Goal: Task Accomplishment & Management: Use online tool/utility

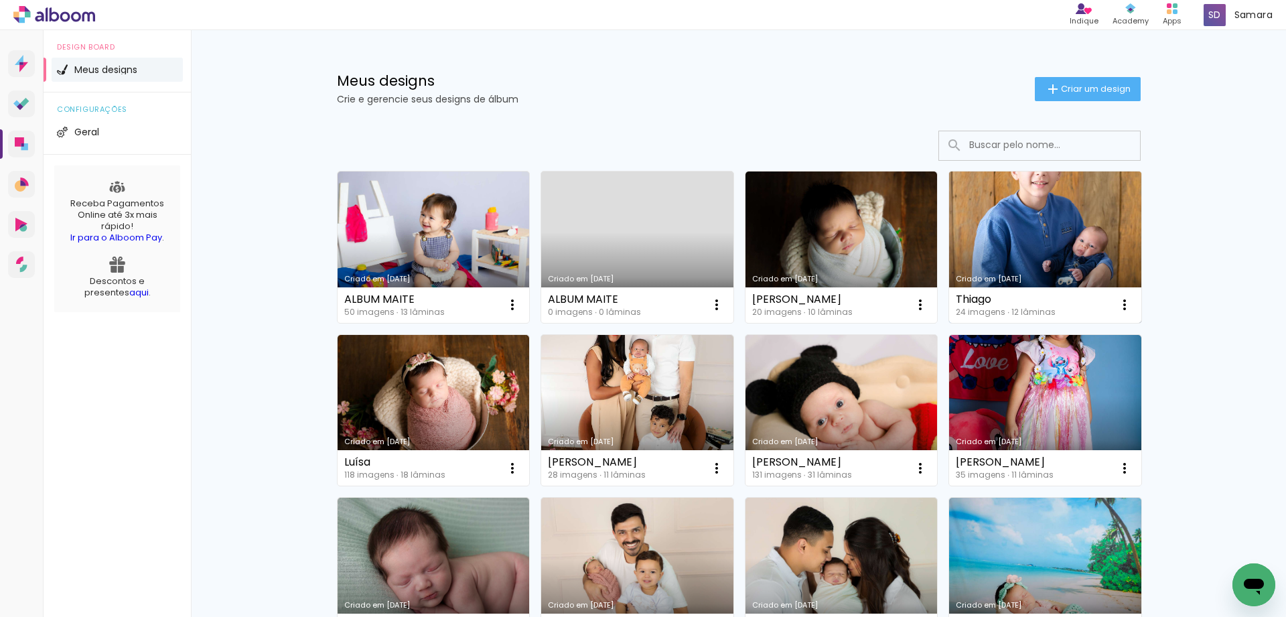
click at [985, 228] on link "Criado em [DATE]" at bounding box center [1045, 246] width 192 height 151
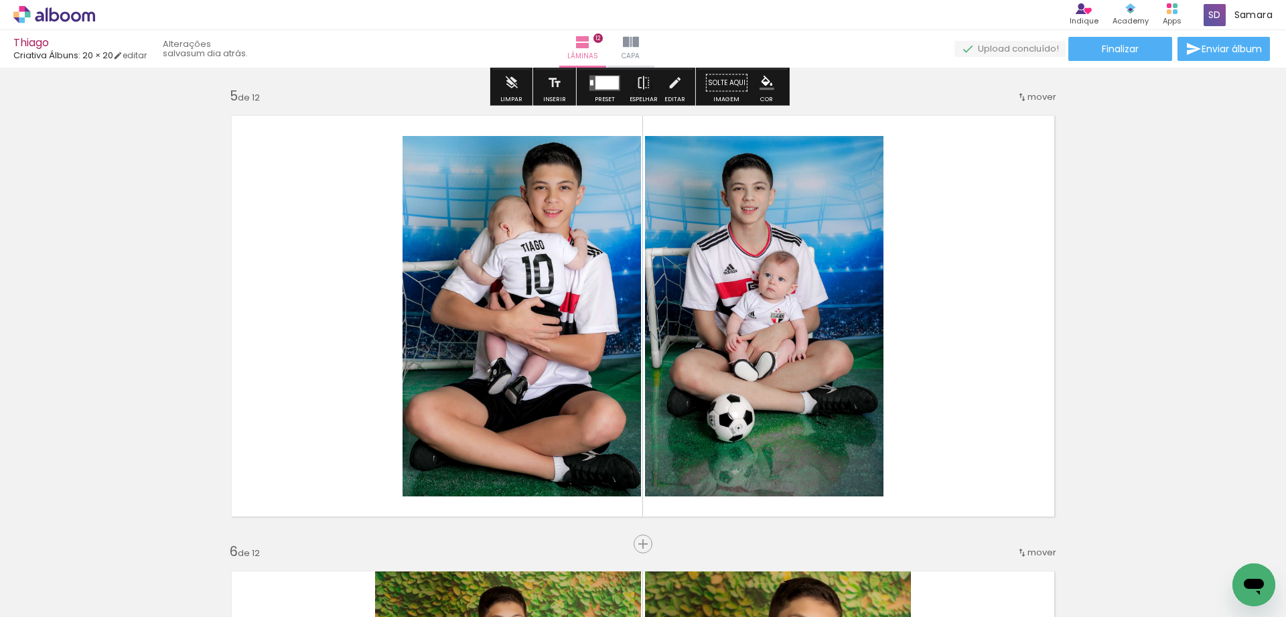
scroll to position [1876, 0]
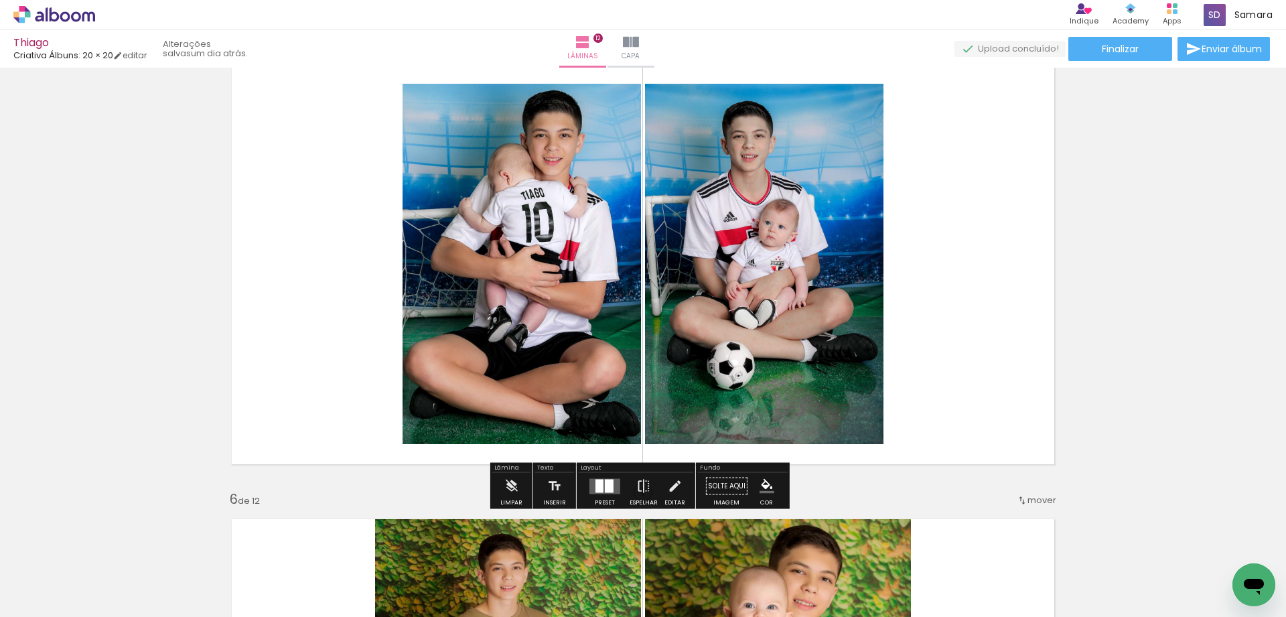
click at [608, 489] on div at bounding box center [609, 485] width 9 height 13
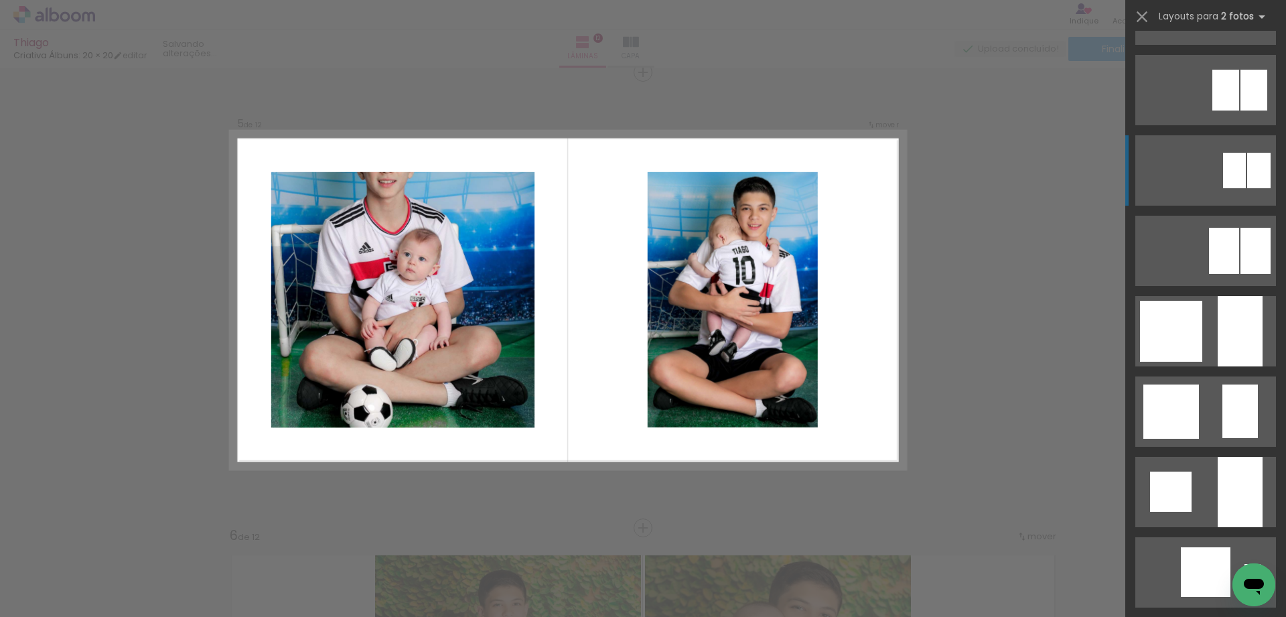
scroll to position [871, 0]
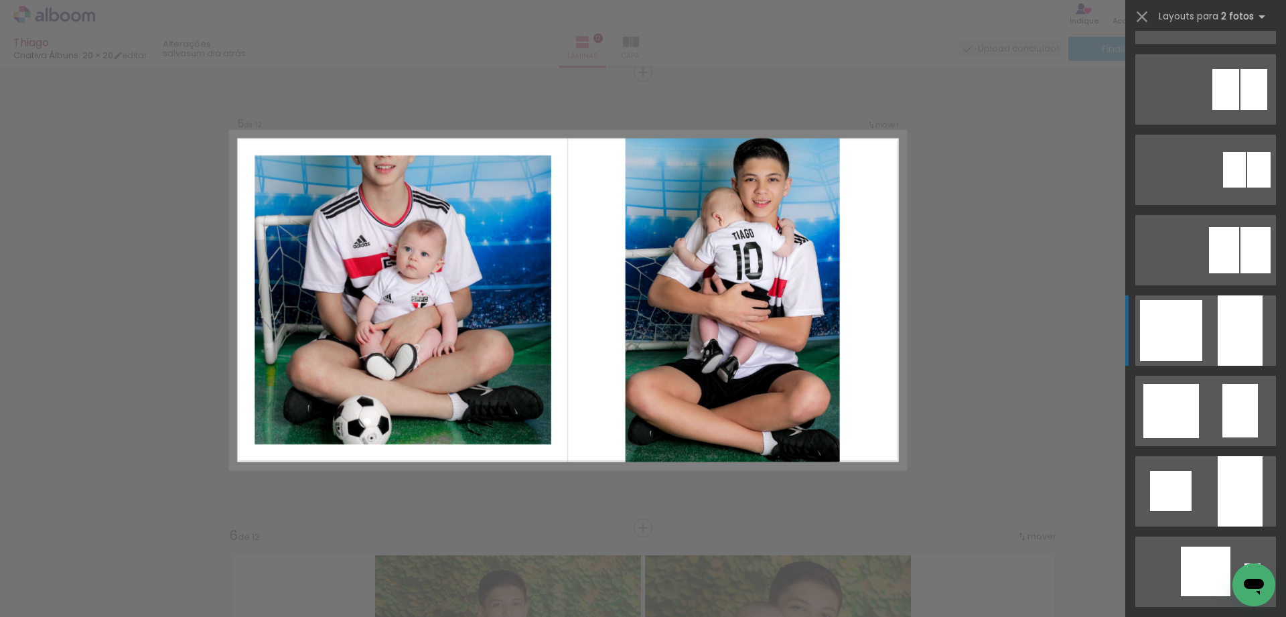
click at [1156, 353] on div at bounding box center [1171, 330] width 62 height 61
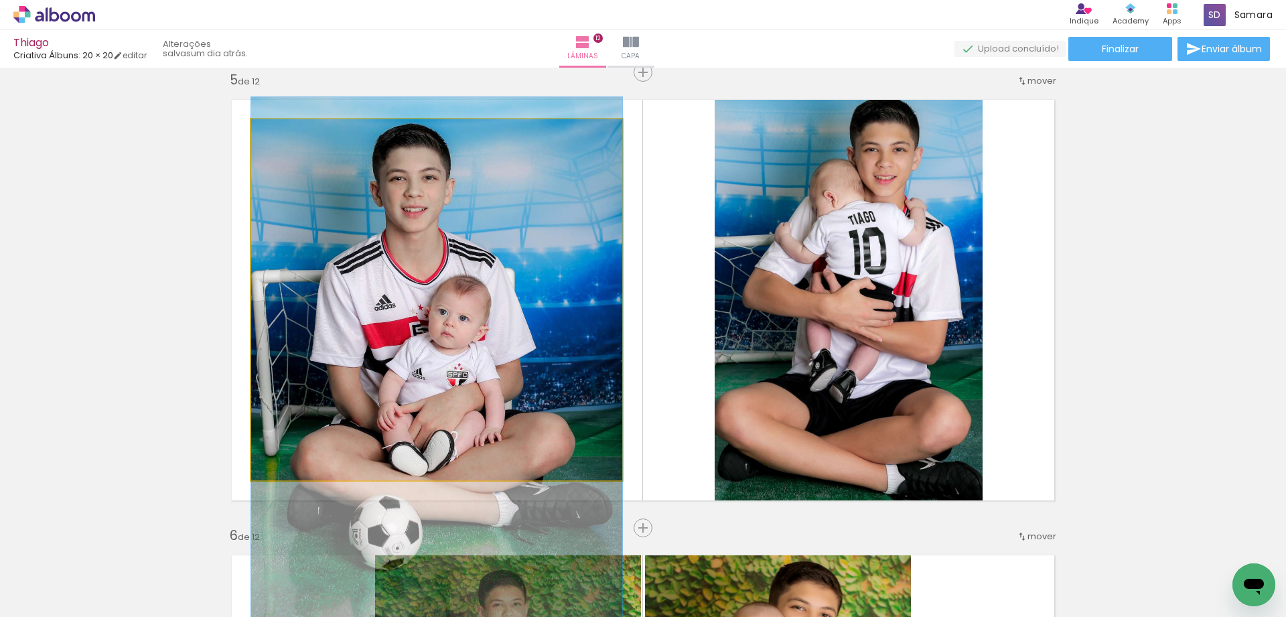
drag, startPoint x: 524, startPoint y: 279, endPoint x: 528, endPoint y: 355, distance: 75.8
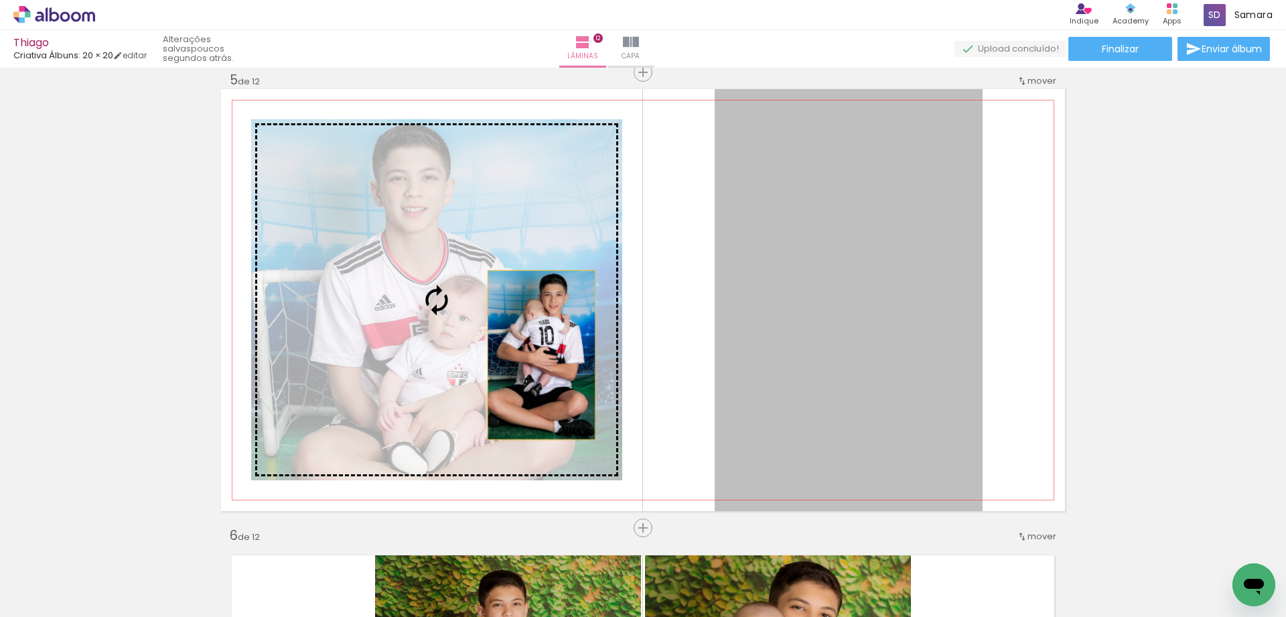
drag, startPoint x: 785, startPoint y: 369, endPoint x: 498, endPoint y: 349, distance: 288.1
click at [0, 0] on slot at bounding box center [0, 0] width 0 height 0
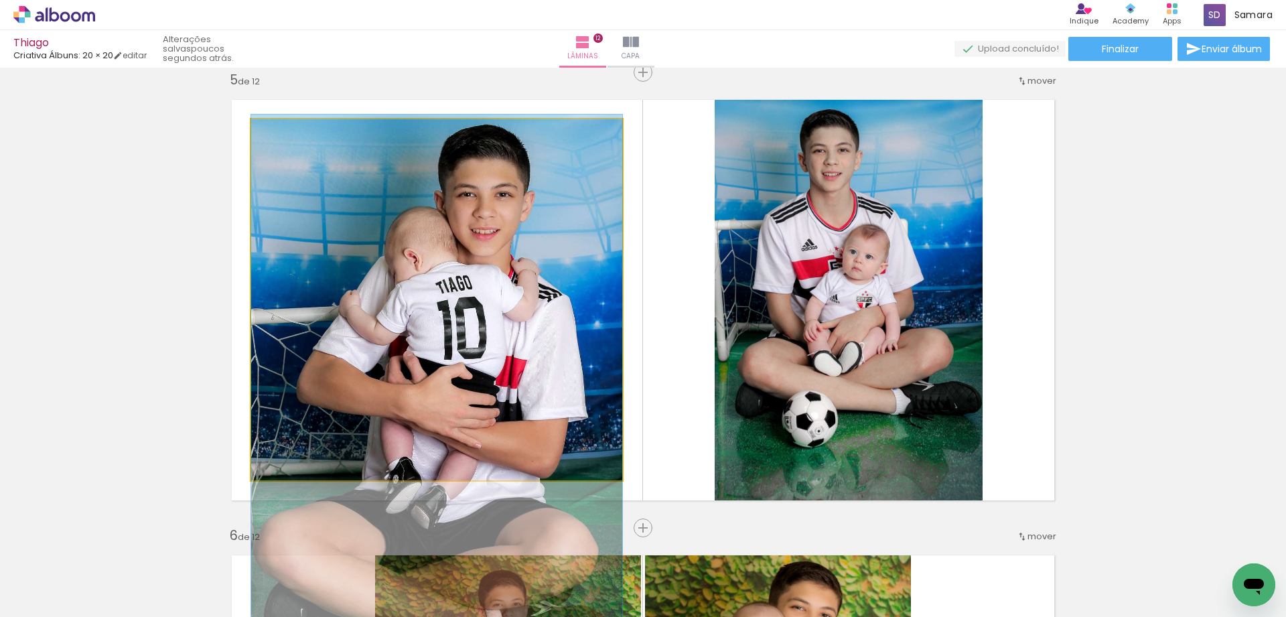
drag, startPoint x: 488, startPoint y: 313, endPoint x: 484, endPoint y: 407, distance: 93.2
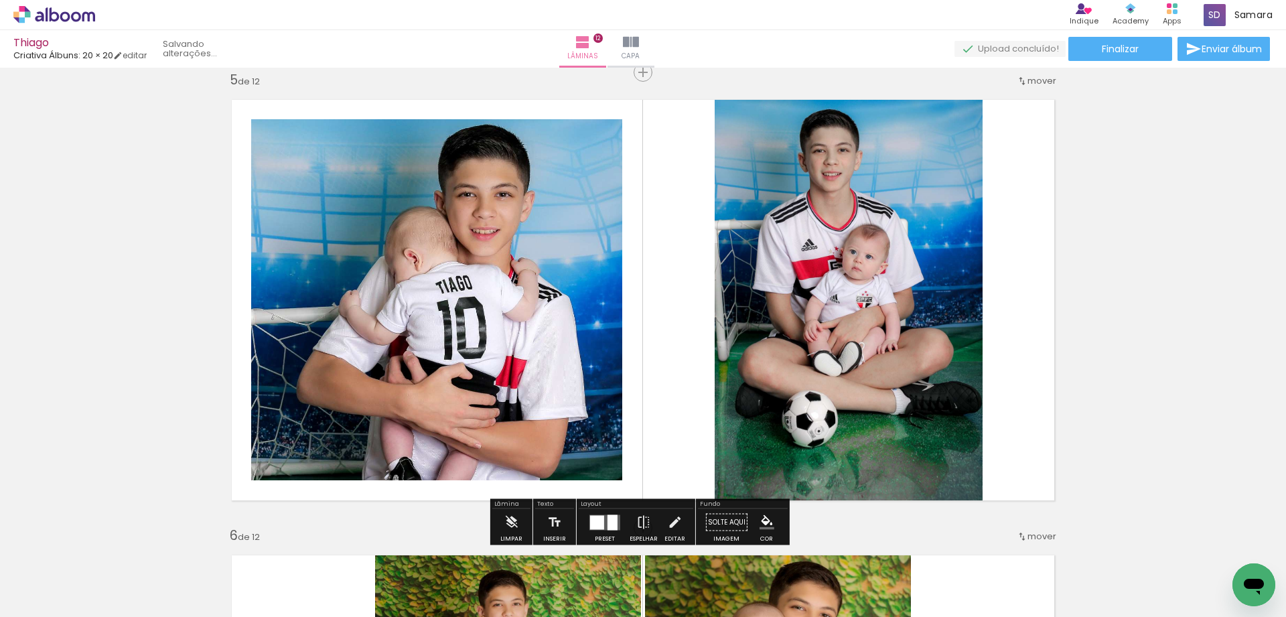
click at [652, 374] on quentale-layouter at bounding box center [643, 300] width 844 height 422
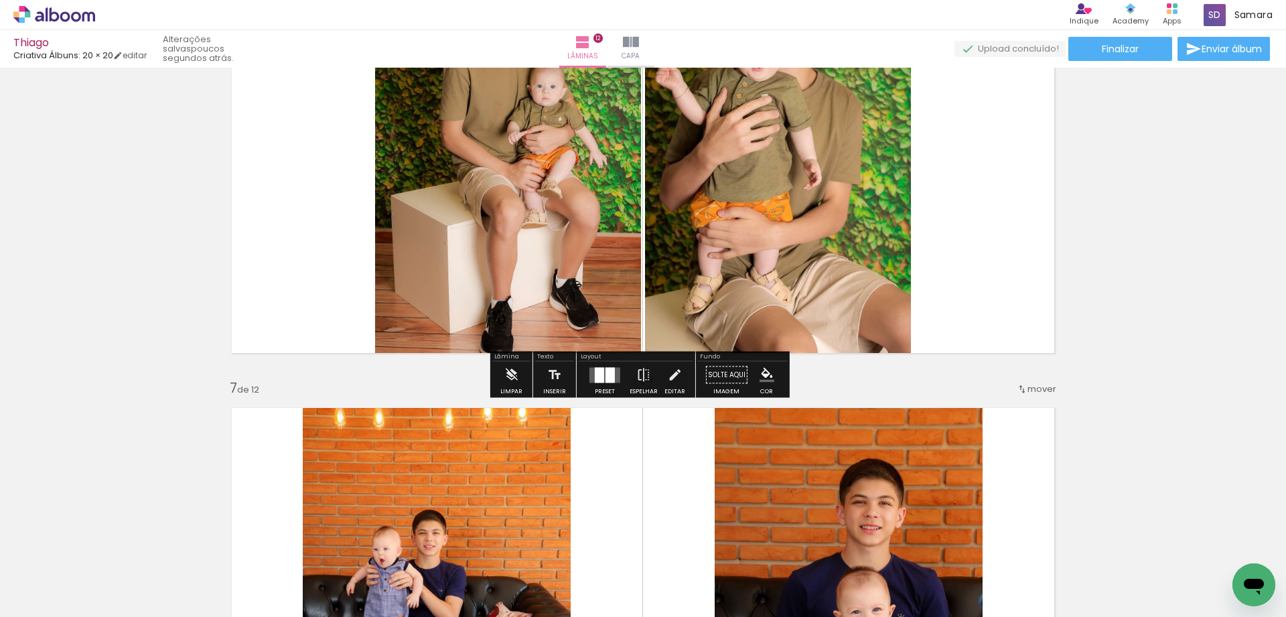
scroll to position [2375, 0]
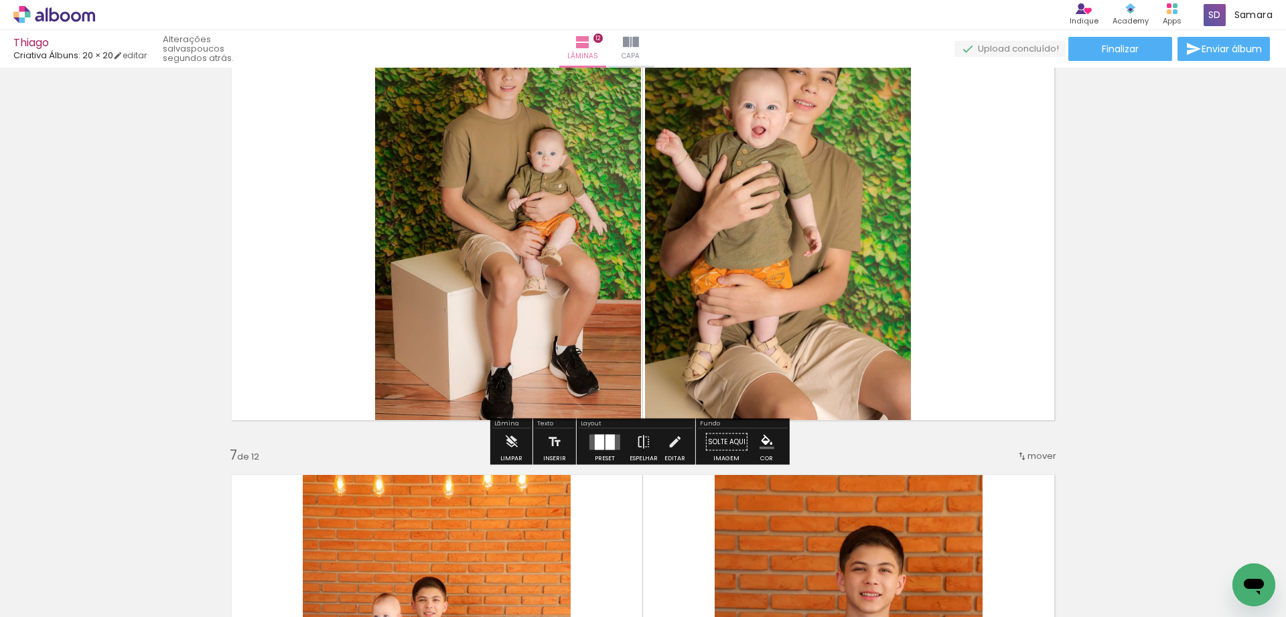
click at [597, 438] on div at bounding box center [599, 441] width 9 height 15
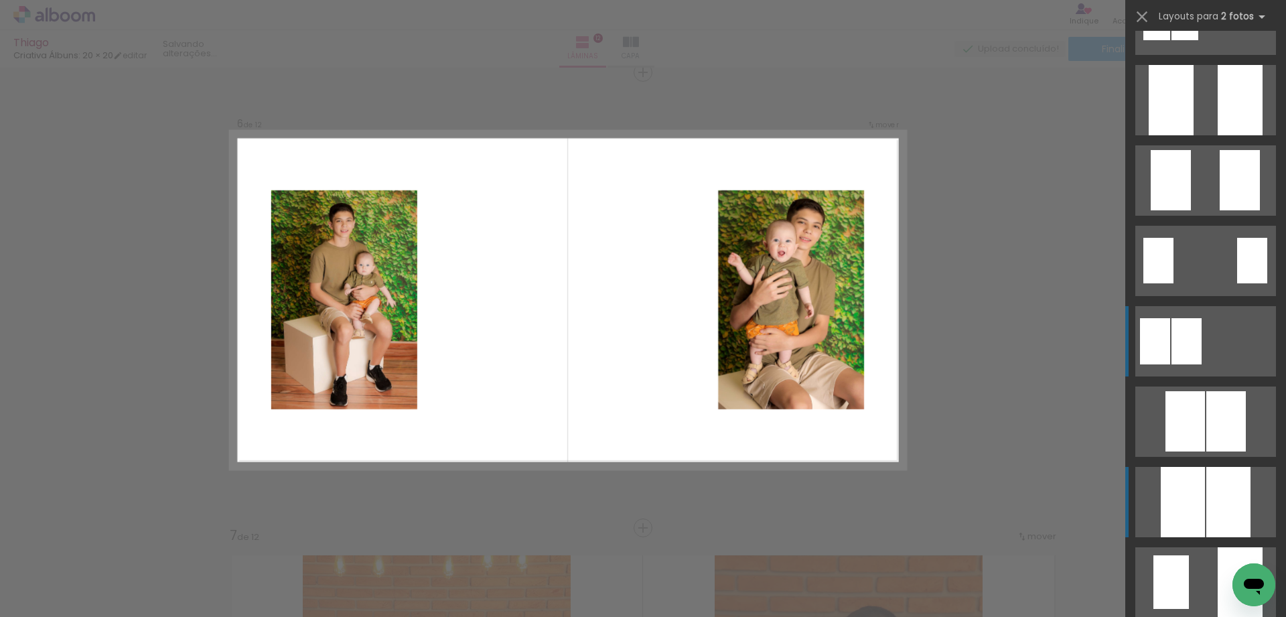
scroll to position [0, 0]
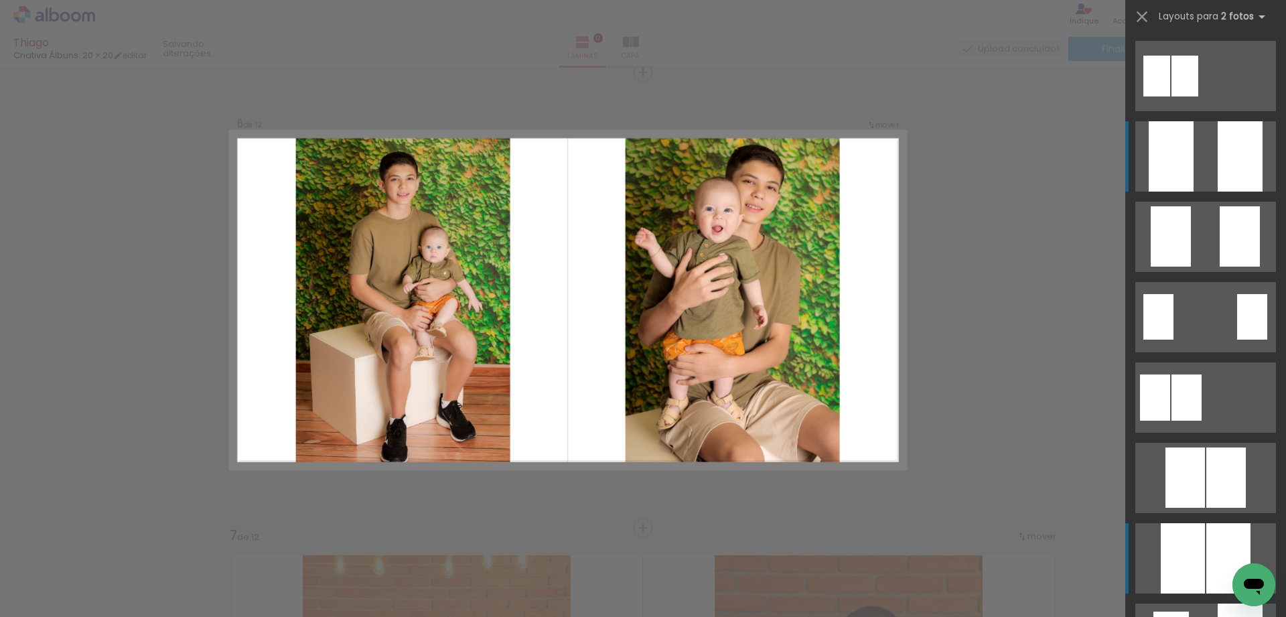
click at [1220, 173] on div at bounding box center [1240, 156] width 45 height 70
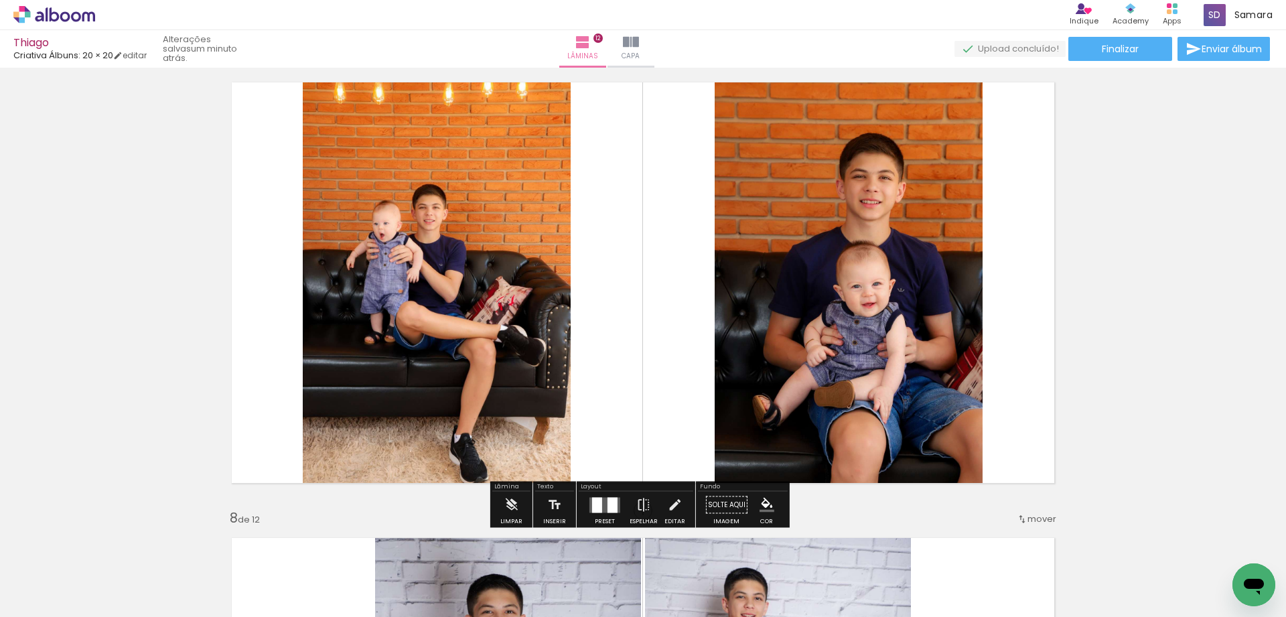
scroll to position [2764, 0]
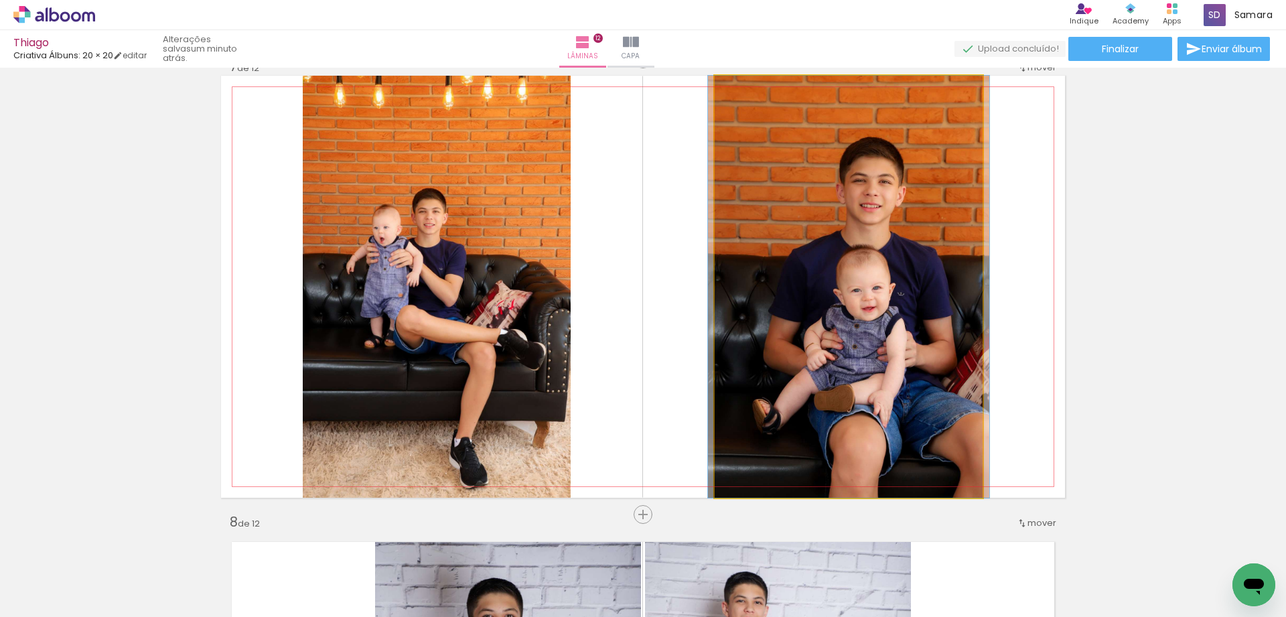
click at [847, 261] on quentale-photo at bounding box center [849, 287] width 268 height 422
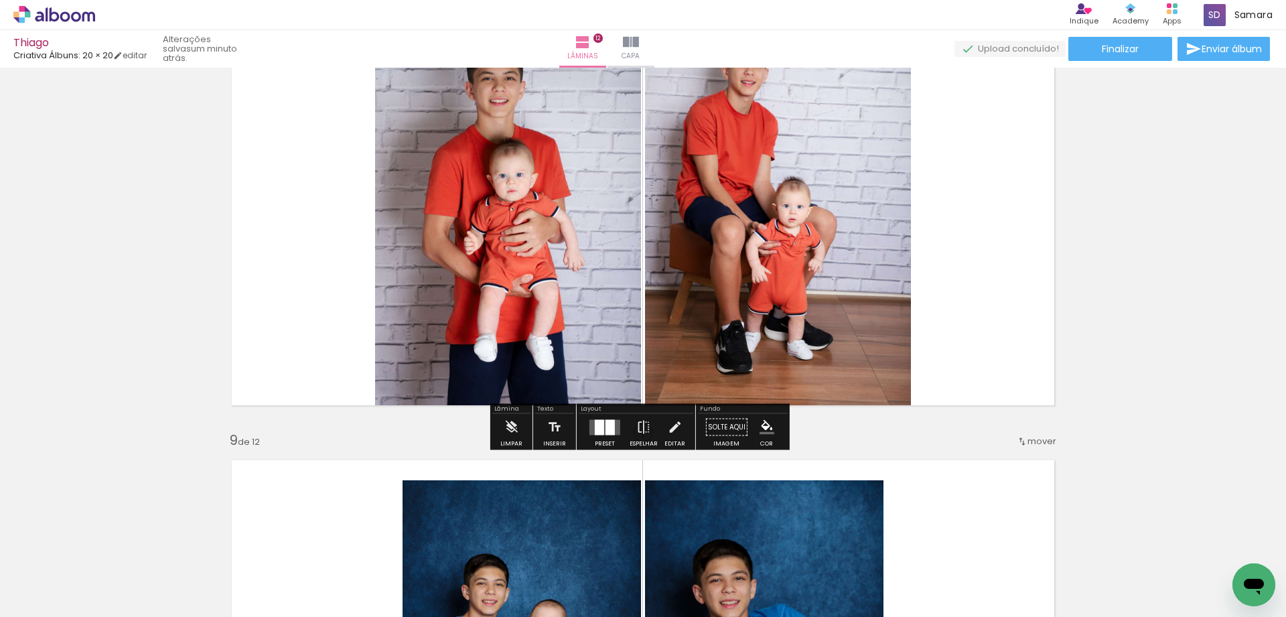
scroll to position [3367, 0]
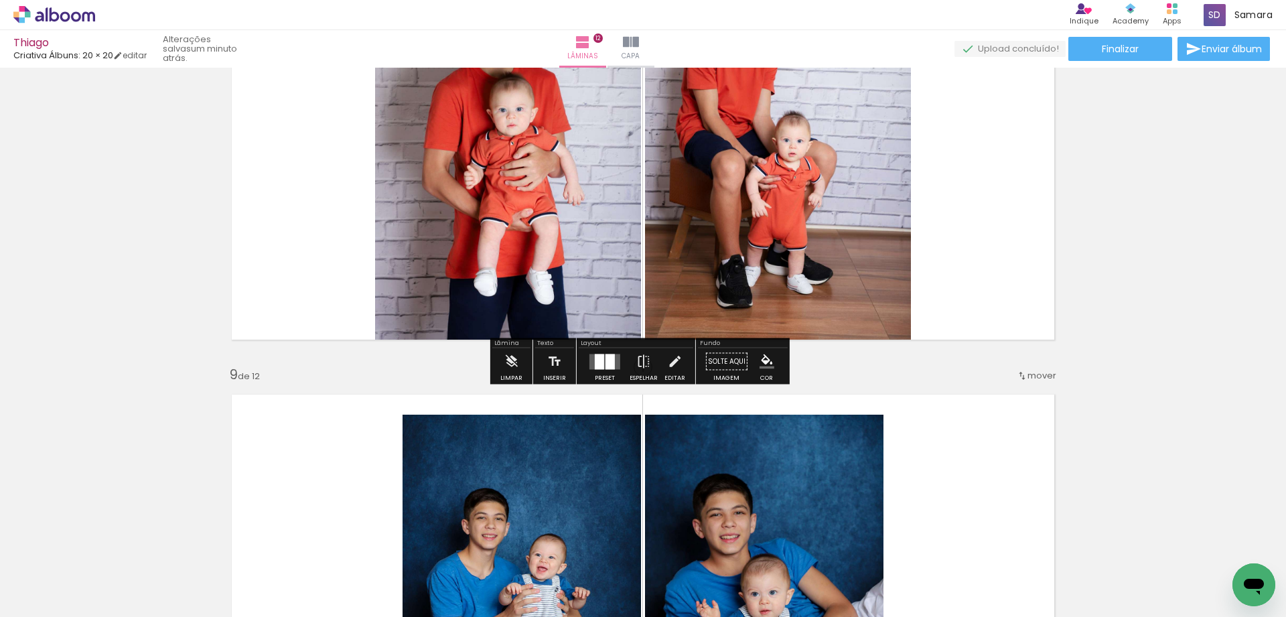
click at [606, 360] on div at bounding box center [610, 361] width 9 height 15
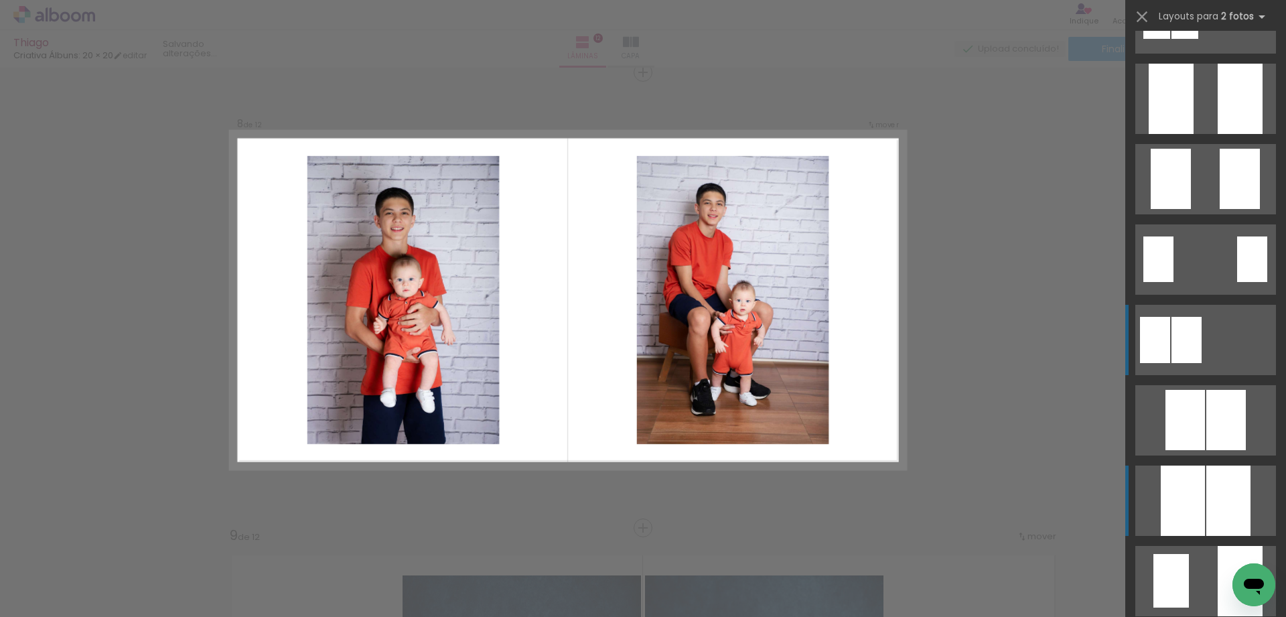
scroll to position [0, 0]
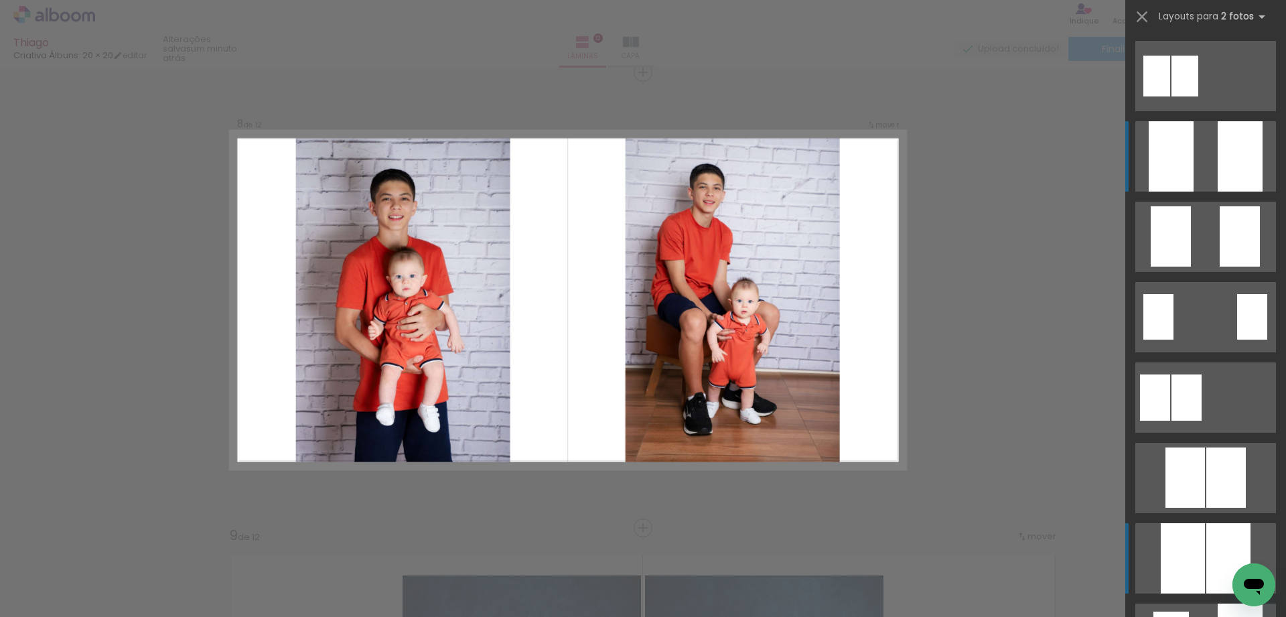
click at [1200, 161] on quentale-layouter at bounding box center [1205, 156] width 141 height 70
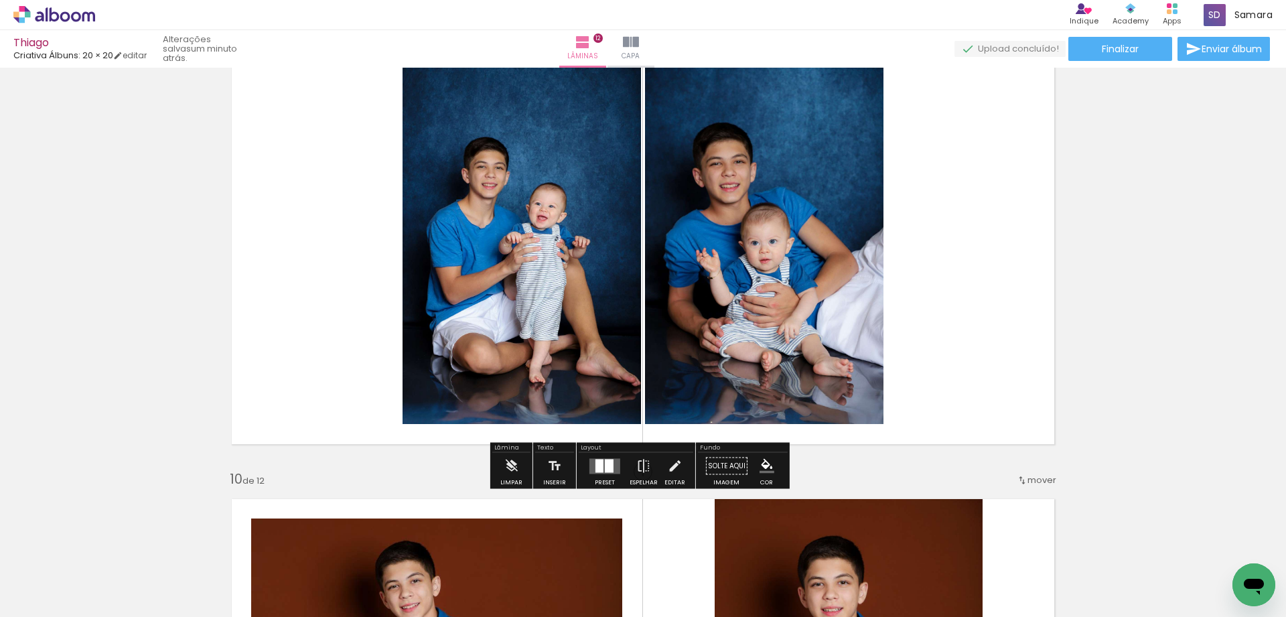
scroll to position [3742, 0]
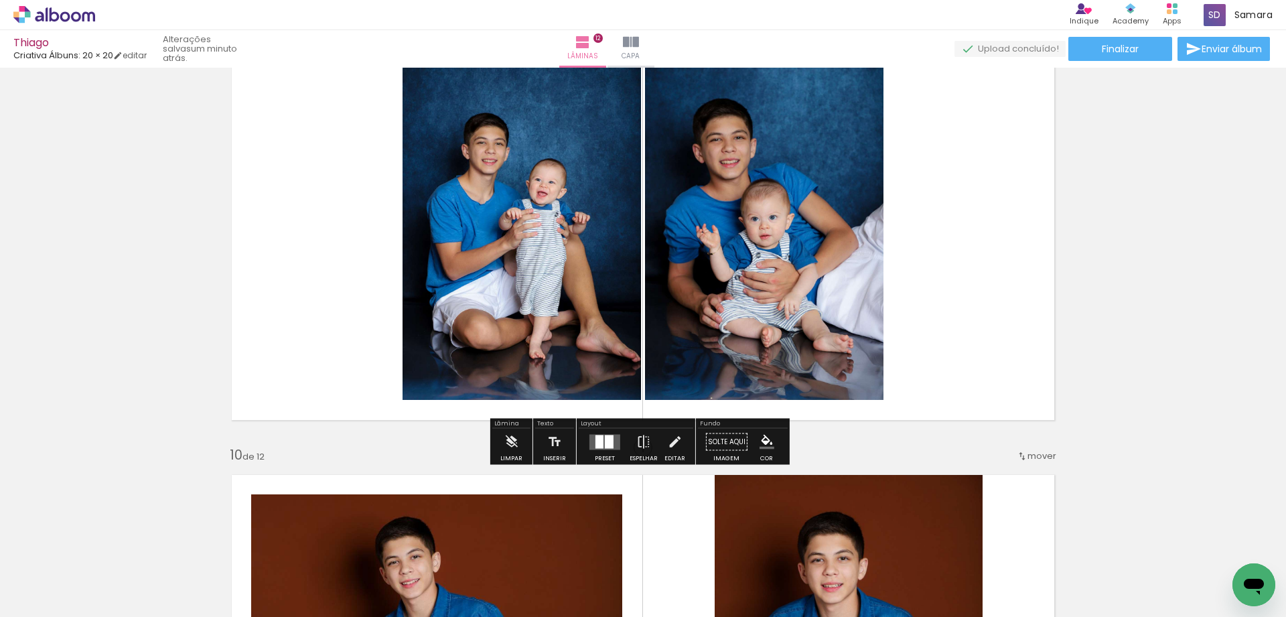
click at [605, 437] on div at bounding box center [609, 441] width 9 height 13
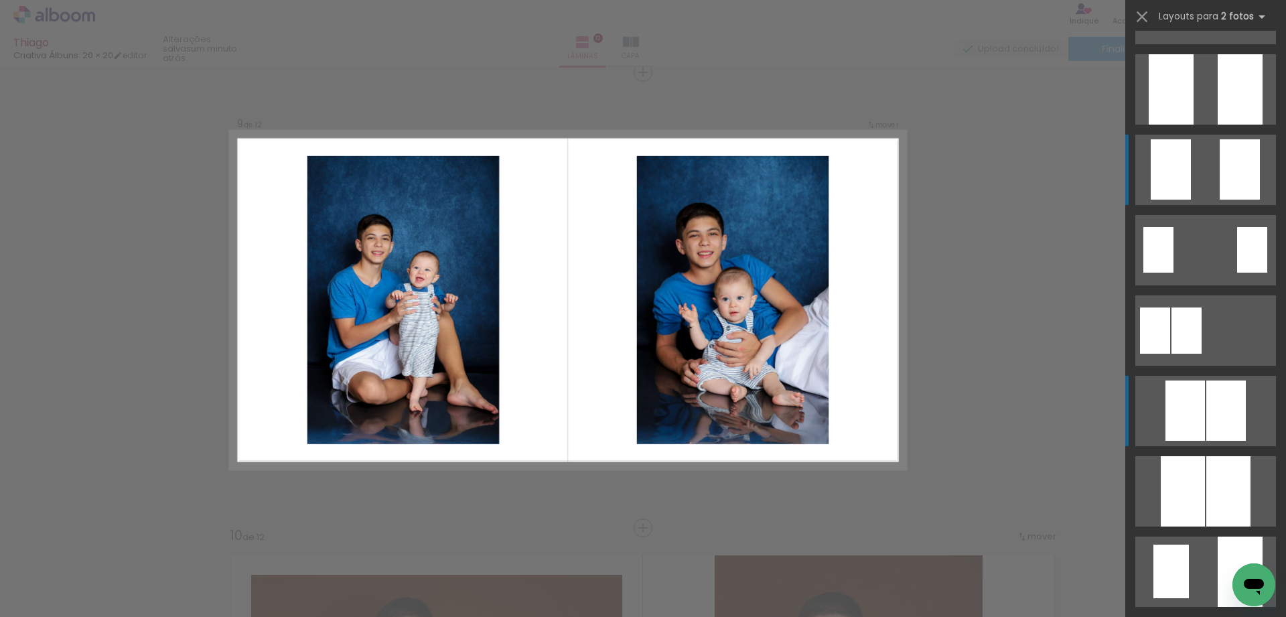
scroll to position [0, 0]
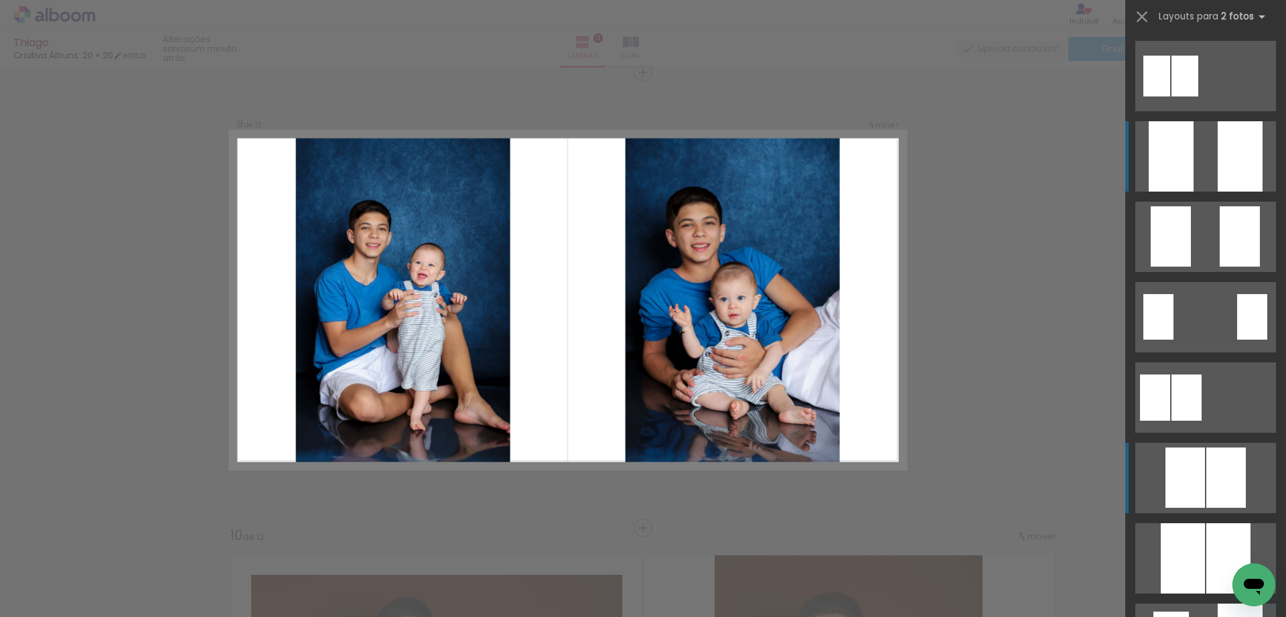
click at [1203, 180] on quentale-layouter at bounding box center [1205, 156] width 141 height 70
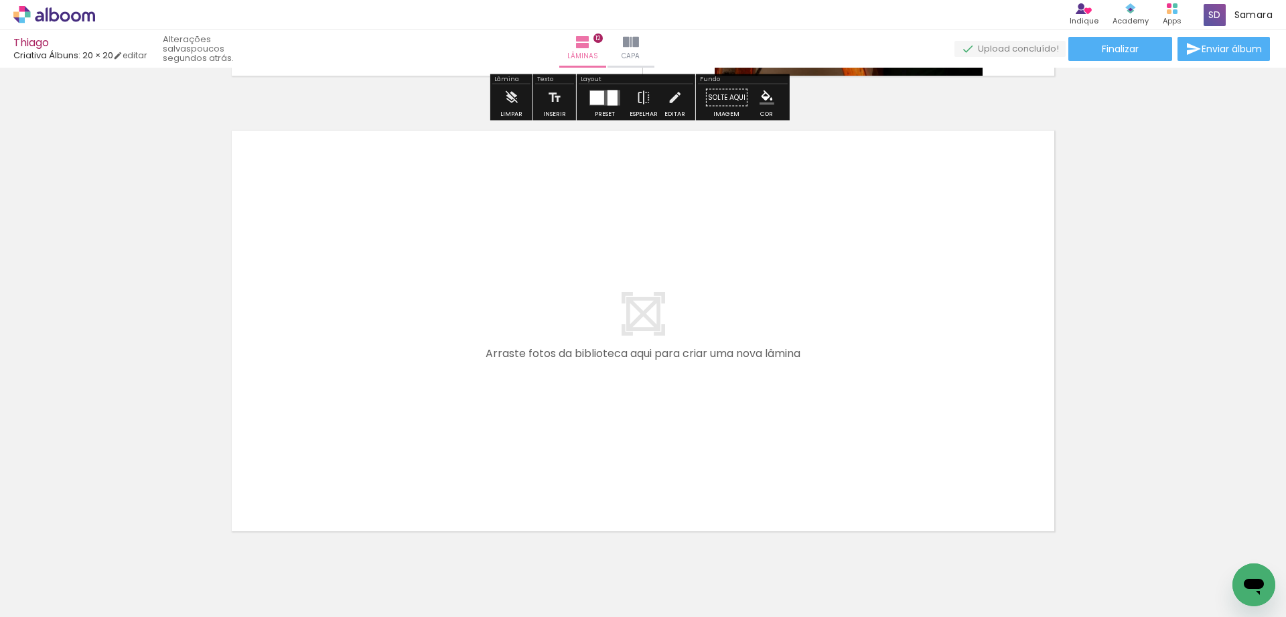
scroll to position [5508, 0]
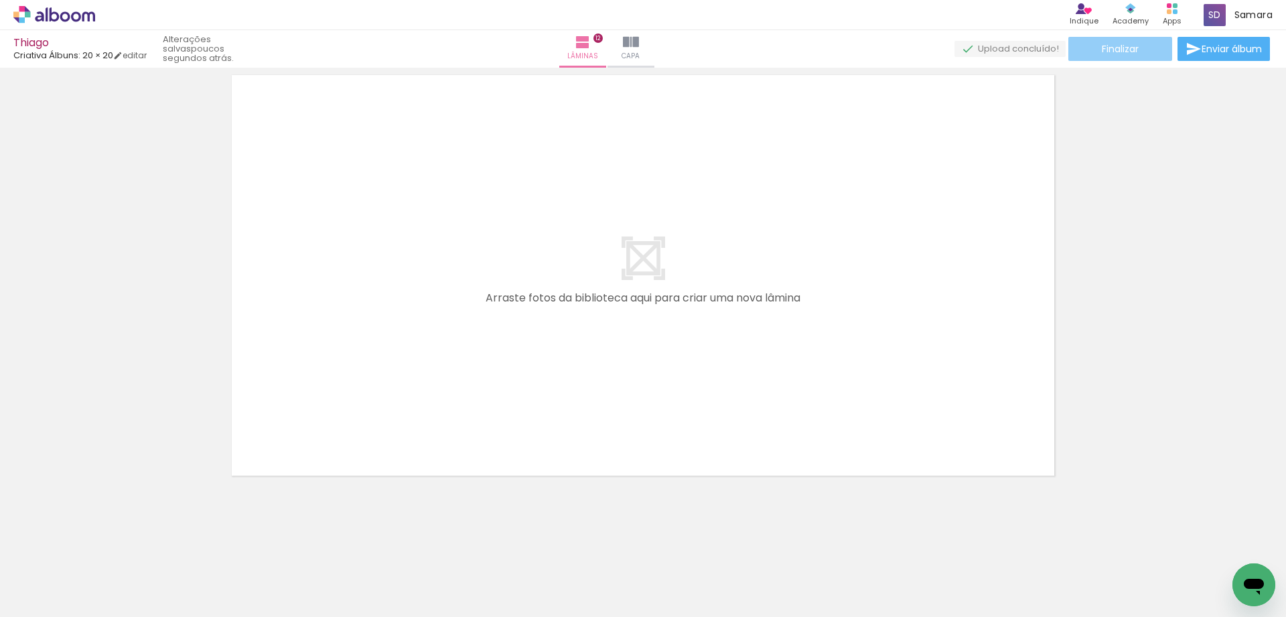
click at [1115, 52] on span "Finalizar" at bounding box center [1120, 48] width 37 height 9
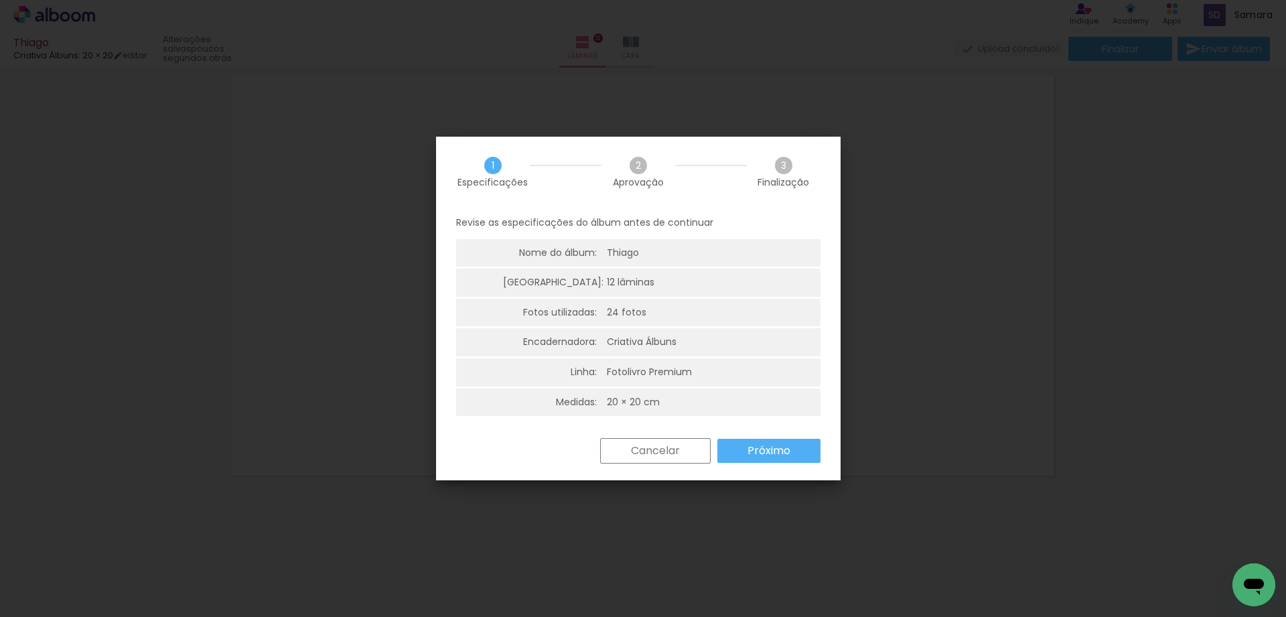
click at [0, 0] on slot "Próximo" at bounding box center [0, 0] width 0 height 0
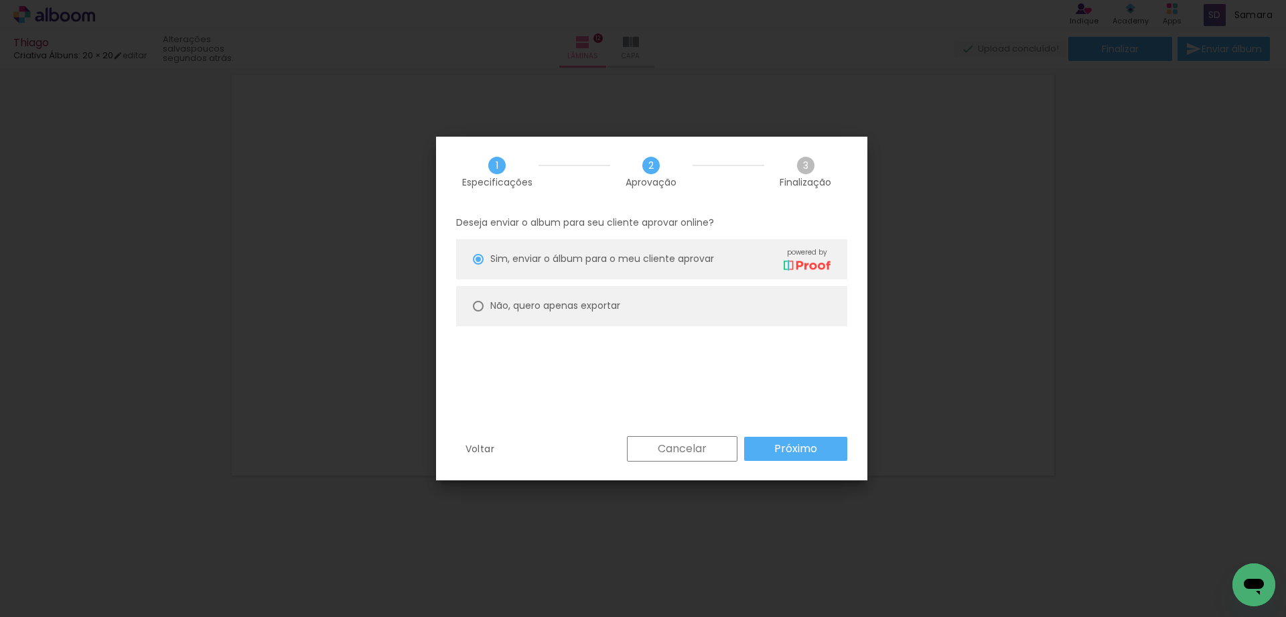
click at [0, 0] on slot "Próximo" at bounding box center [0, 0] width 0 height 0
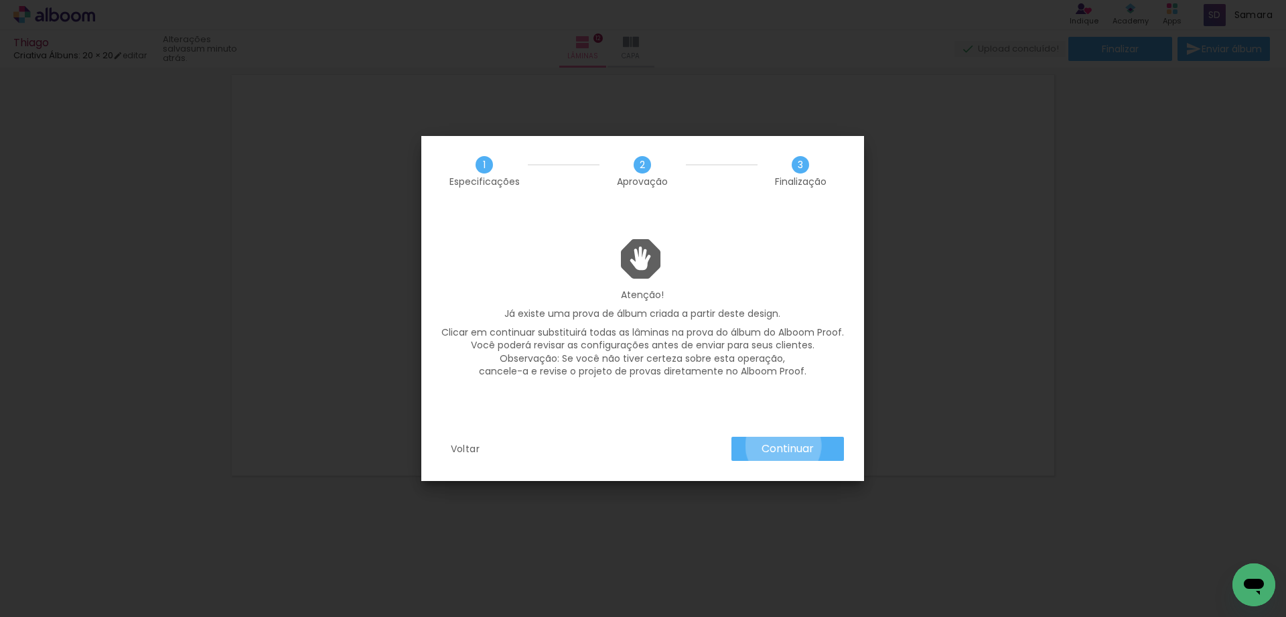
click at [0, 0] on slot "Continuar" at bounding box center [0, 0] width 0 height 0
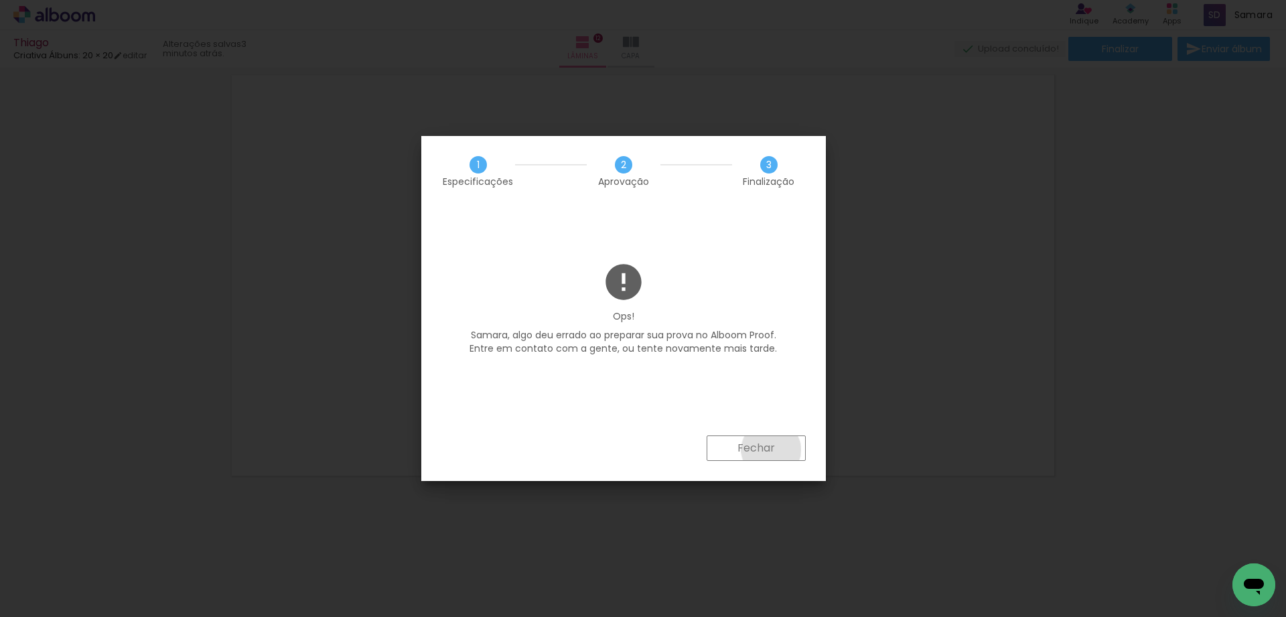
click at [0, 0] on slot "Fechar" at bounding box center [0, 0] width 0 height 0
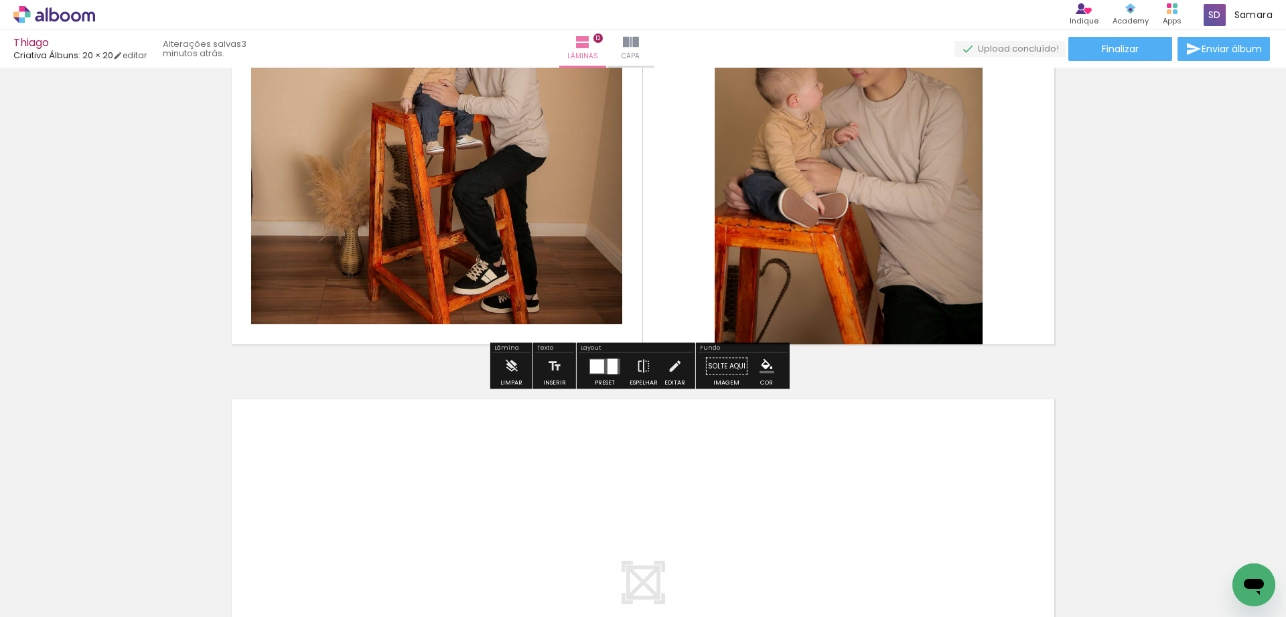
scroll to position [5106, 0]
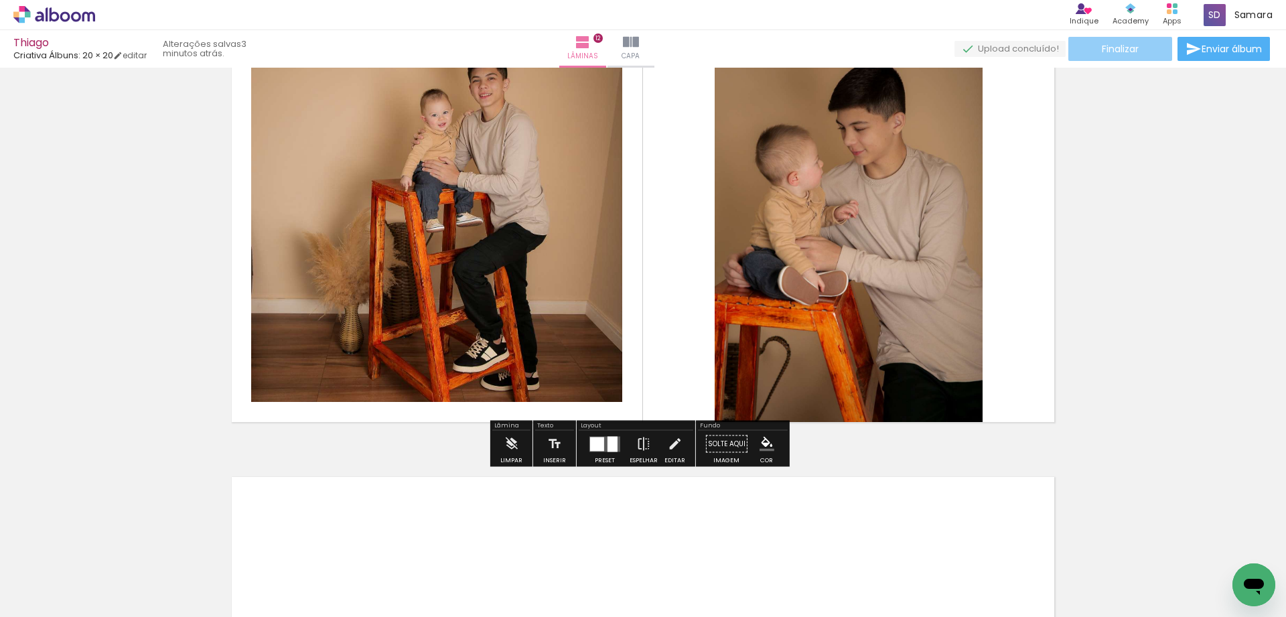
click at [1107, 52] on span "Finalizar" at bounding box center [1120, 48] width 37 height 9
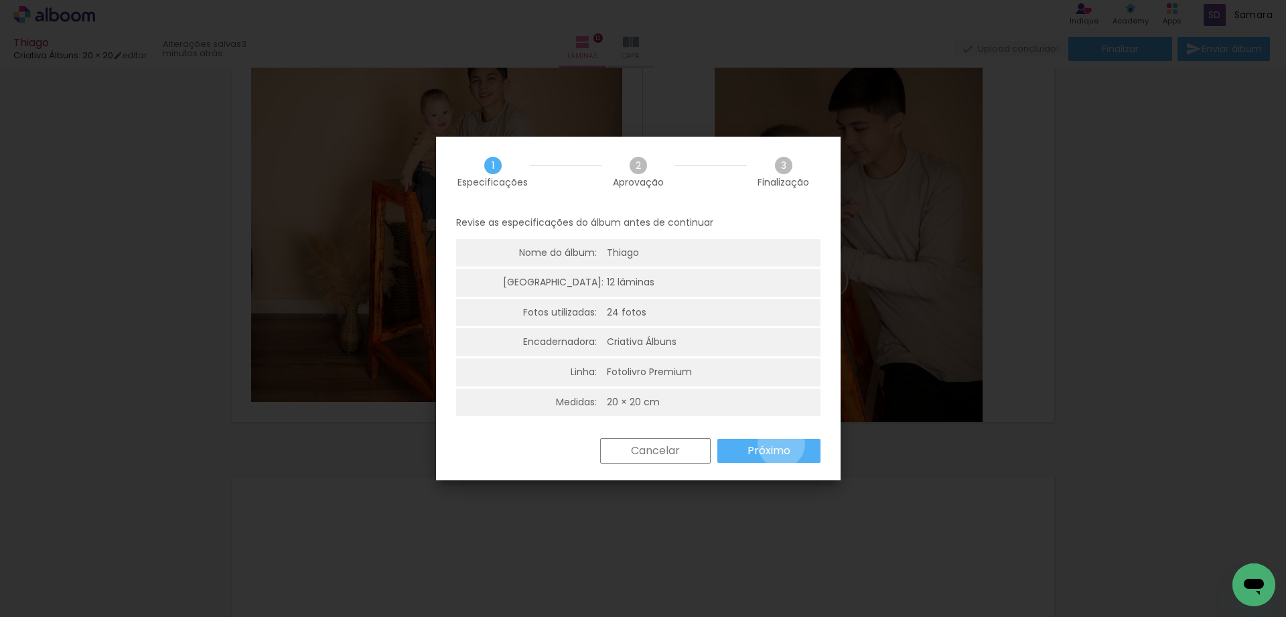
click at [0, 0] on slot "Próximo" at bounding box center [0, 0] width 0 height 0
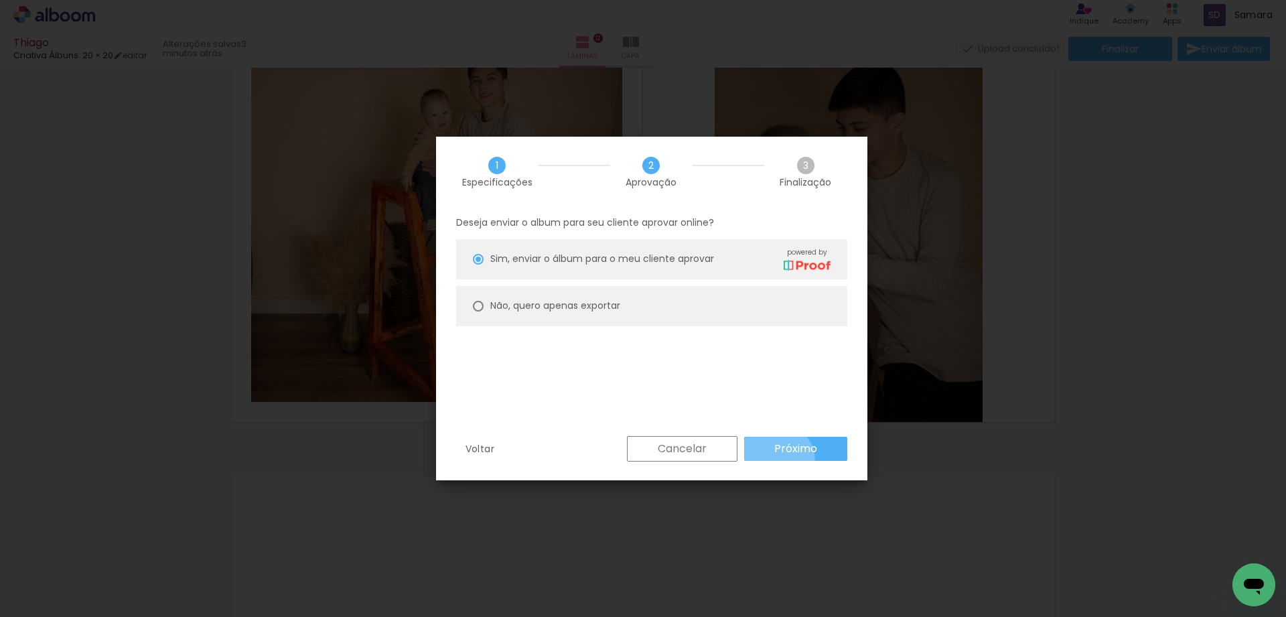
click at [777, 461] on div "Cancelar Próximo" at bounding box center [733, 448] width 227 height 25
click at [0, 0] on slot "Próximo" at bounding box center [0, 0] width 0 height 0
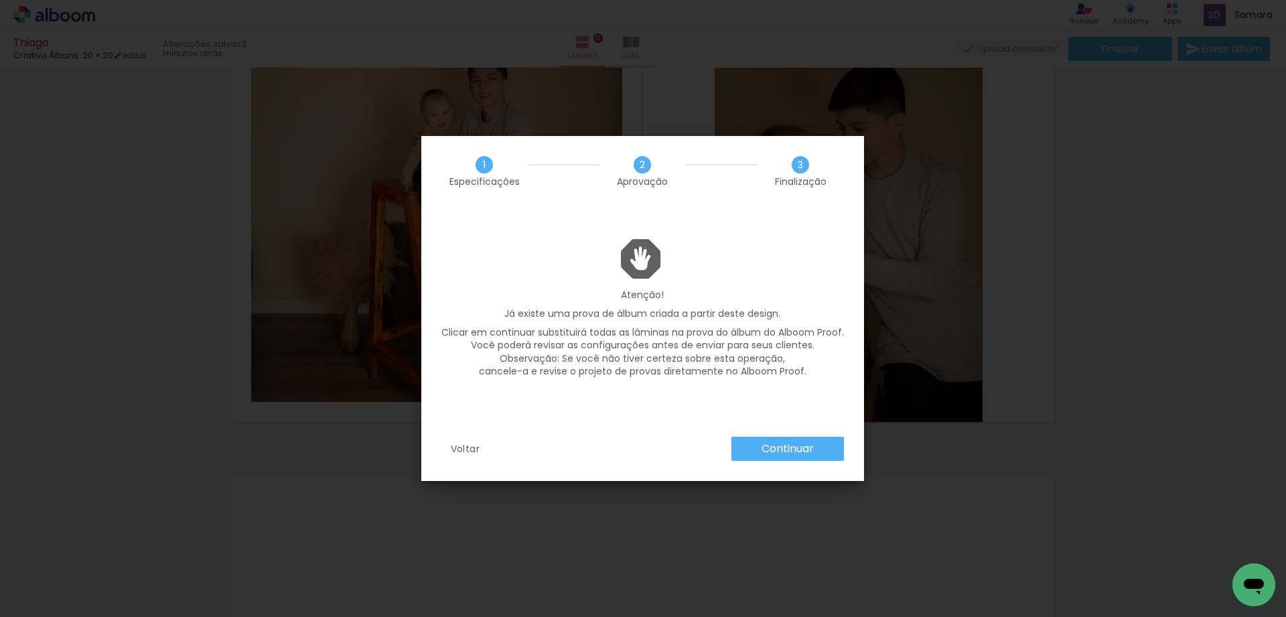
click at [754, 449] on paper-button "Continuar" at bounding box center [787, 449] width 113 height 24
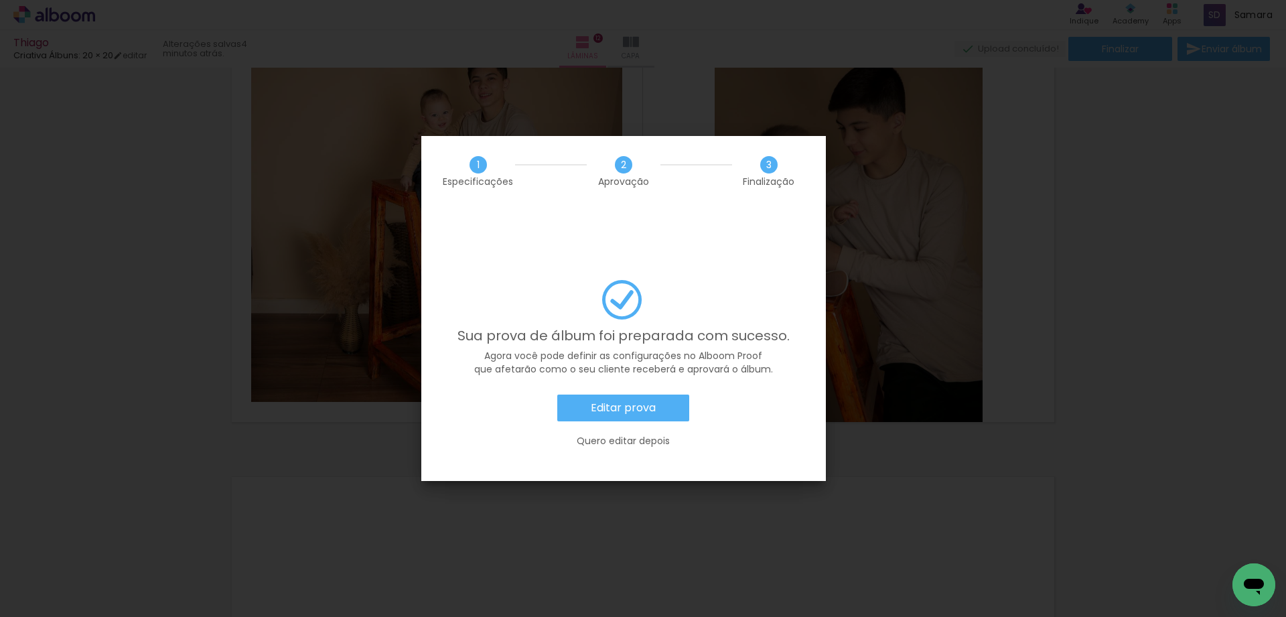
click at [578, 395] on paper-button "Editar prova" at bounding box center [623, 408] width 132 height 27
